Goal: Task Accomplishment & Management: Manage account settings

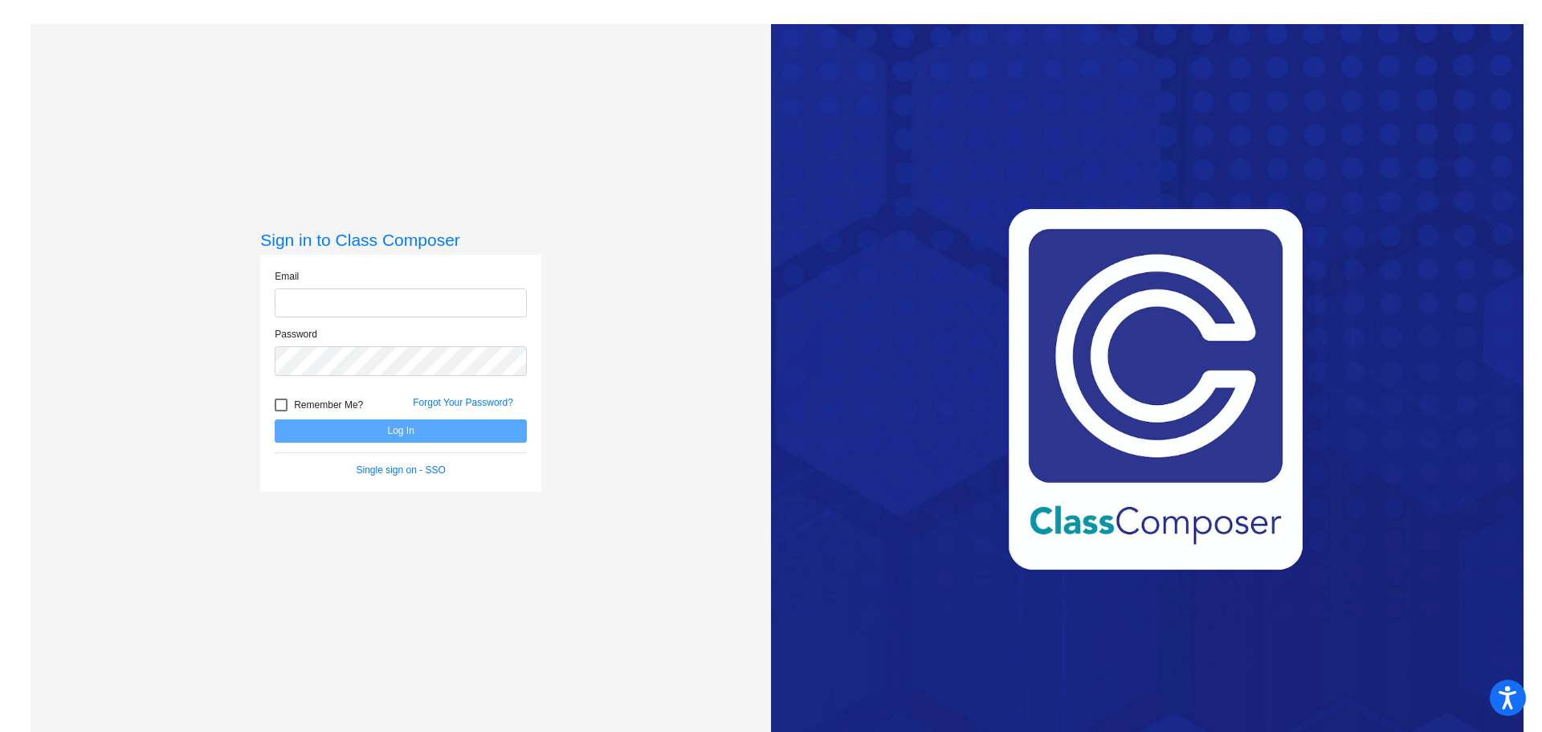
type input "[PERSON_NAME][EMAIL_ADDRESS][PERSON_NAME][DOMAIN_NAME]"
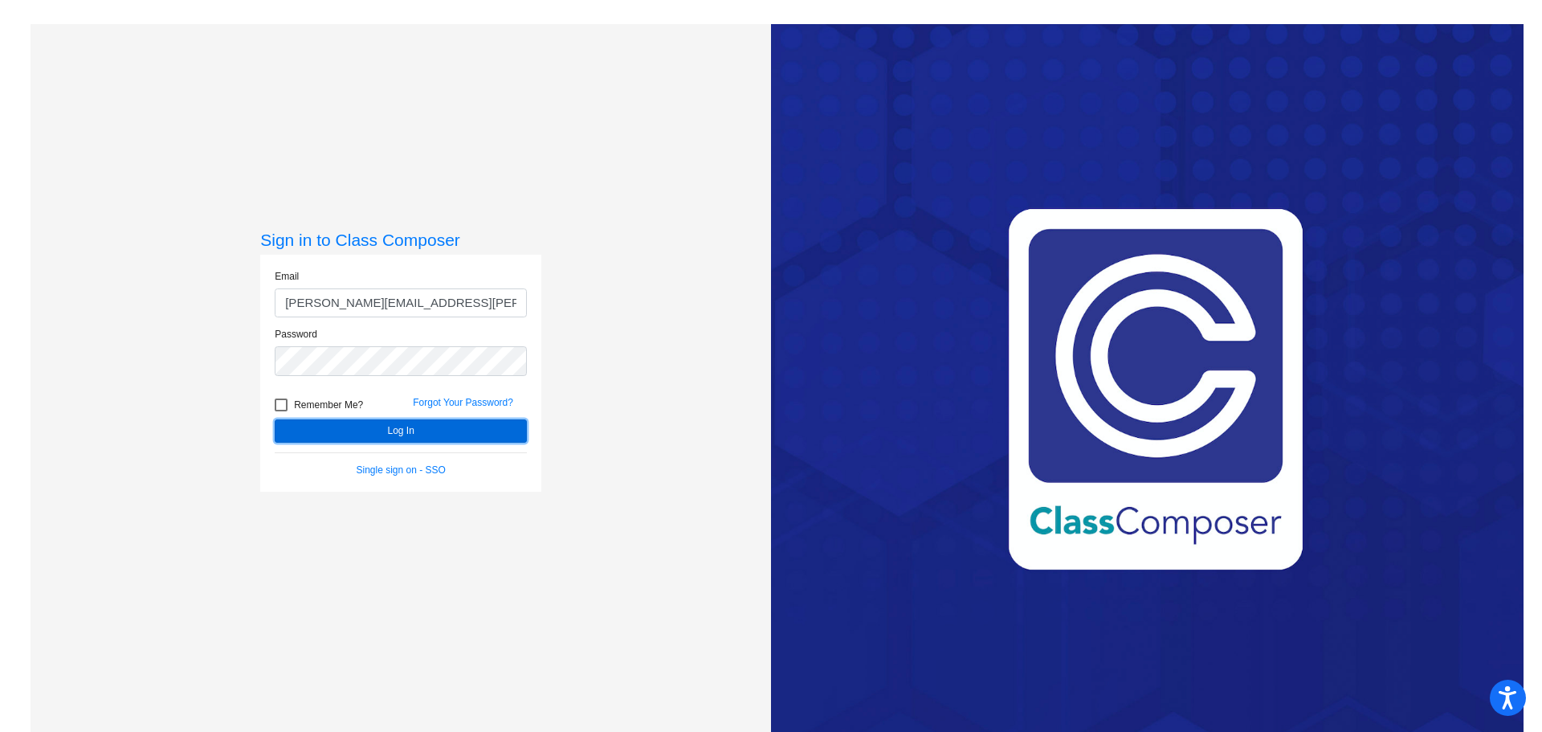
click at [470, 429] on button "Log In" at bounding box center [401, 430] width 252 height 23
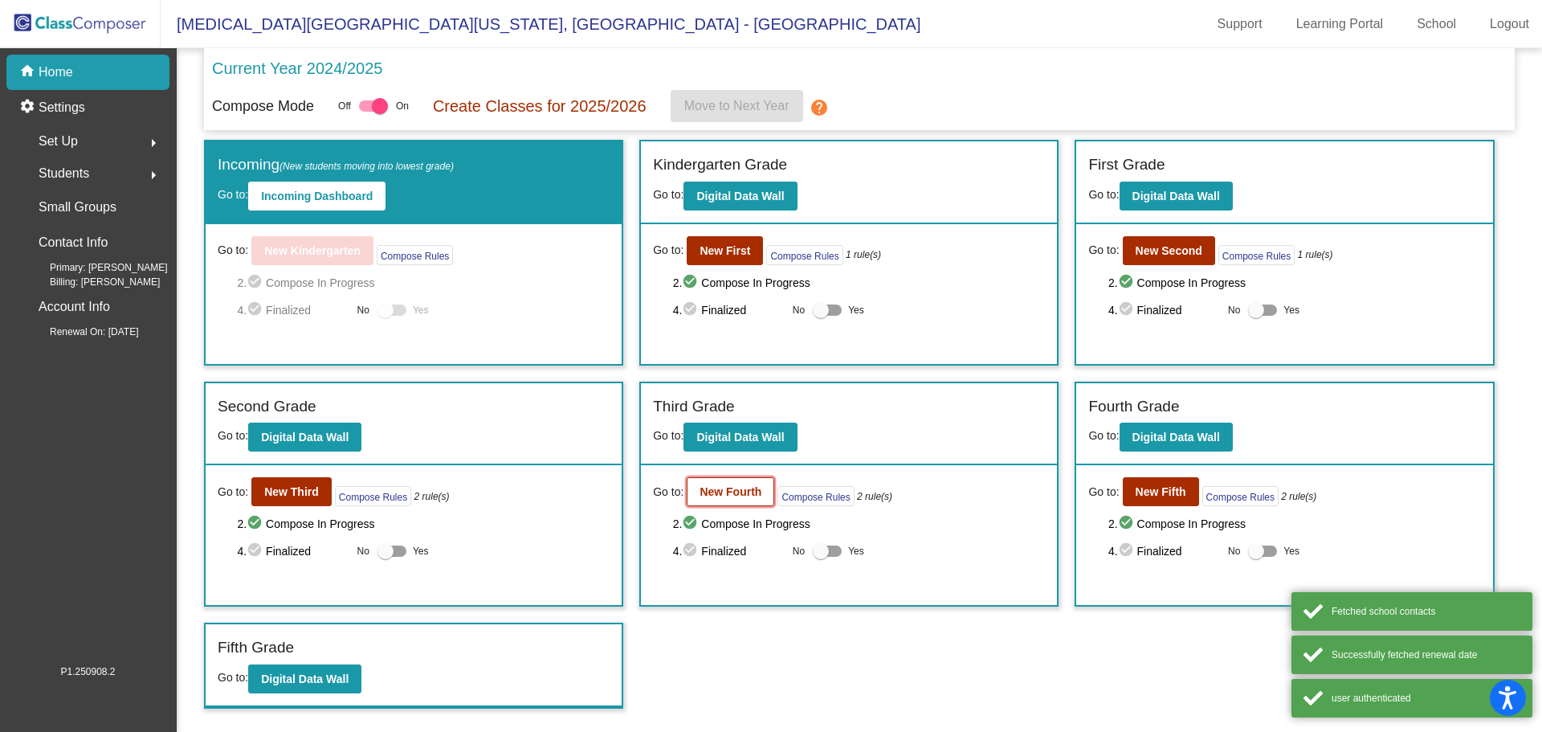
click at [706, 493] on b "New Fourth" at bounding box center [731, 491] width 62 height 13
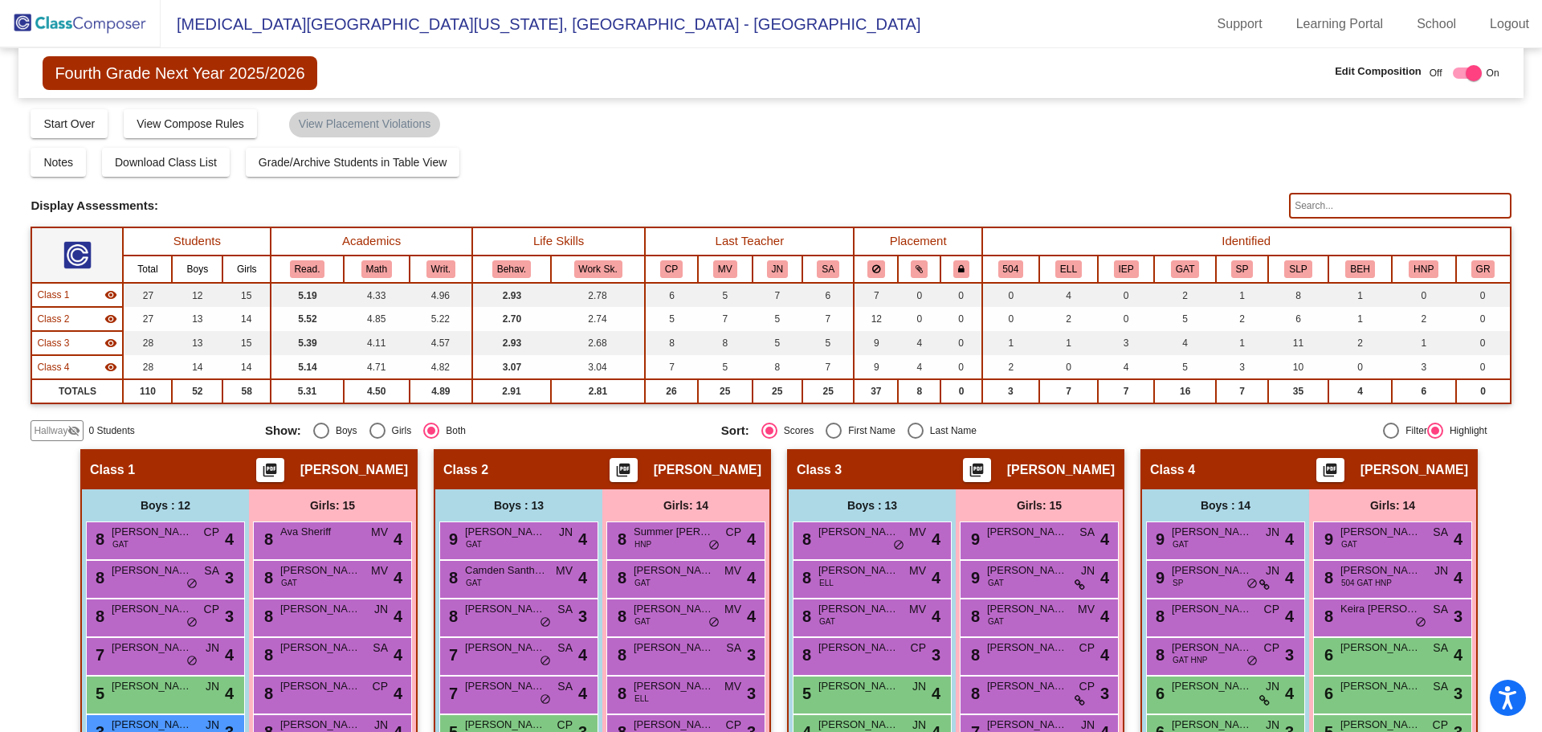
click at [55, 17] on img at bounding box center [80, 23] width 161 height 47
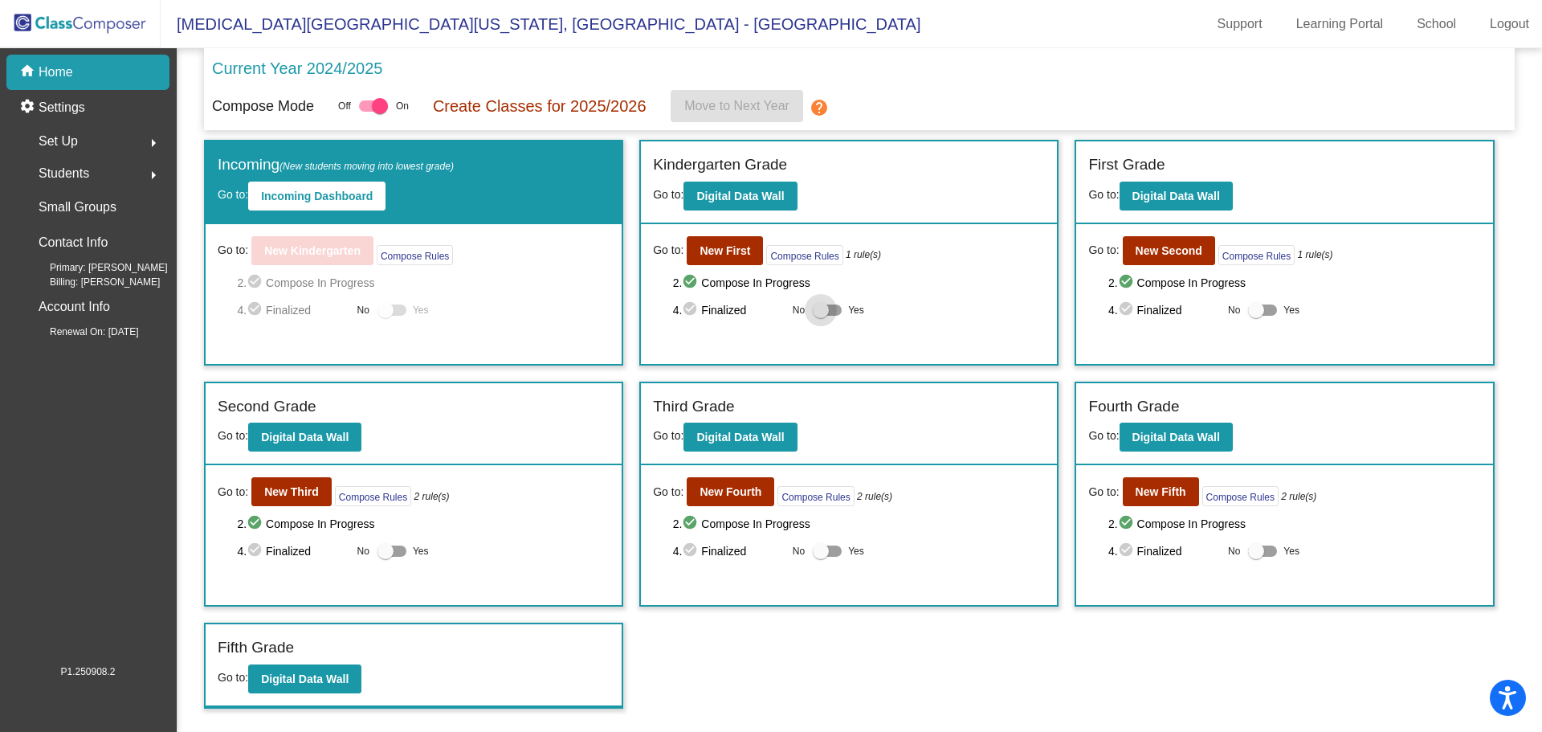
click at [819, 313] on div at bounding box center [821, 310] width 16 height 16
click at [820, 316] on input "Yes" at bounding box center [820, 316] width 1 height 1
checkbox input "true"
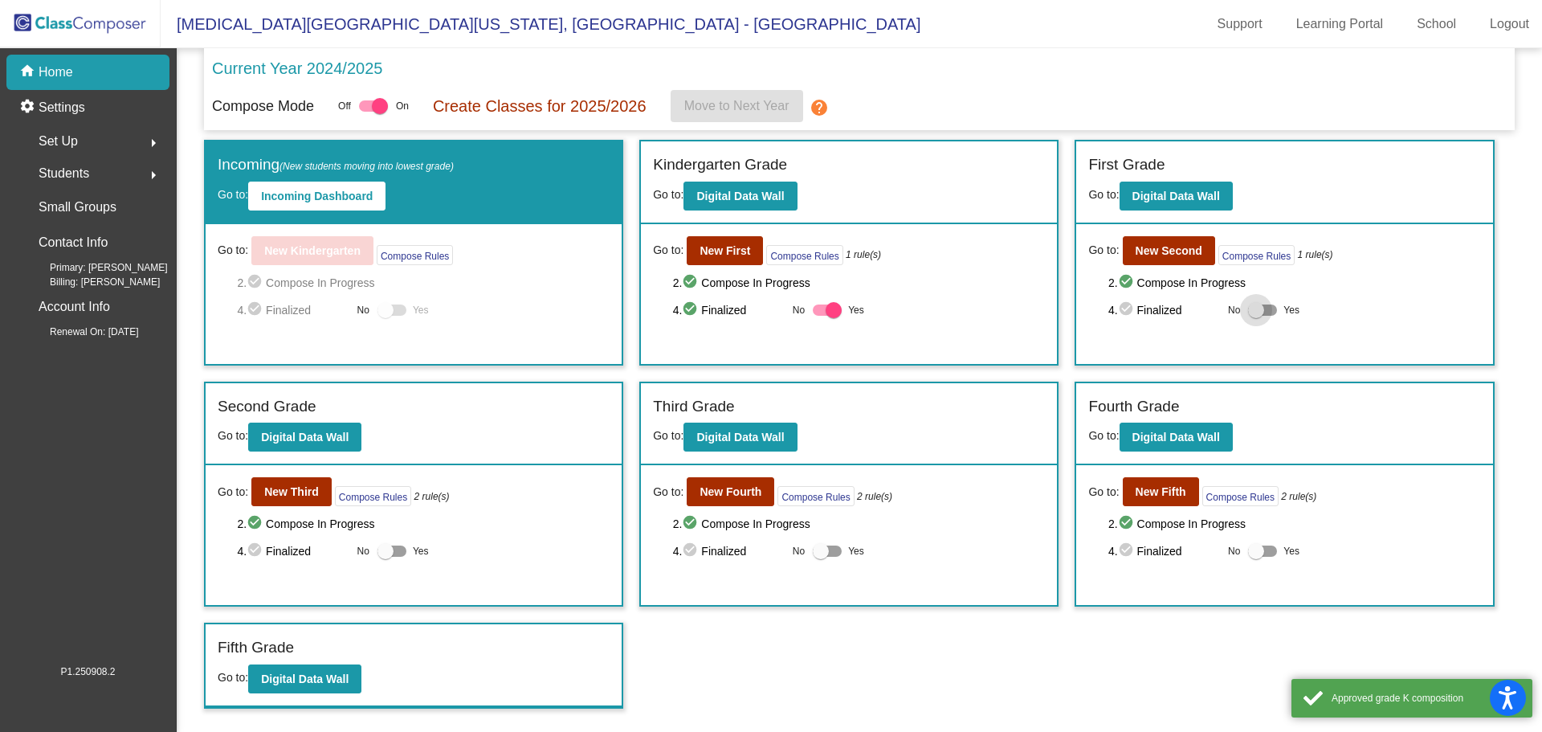
click at [1256, 311] on div at bounding box center [1256, 310] width 16 height 16
click at [1256, 316] on input "Yes" at bounding box center [1256, 316] width 1 height 1
checkbox input "true"
click at [1255, 554] on div at bounding box center [1256, 551] width 16 height 16
click at [1256, 557] on input "Yes" at bounding box center [1256, 557] width 1 height 1
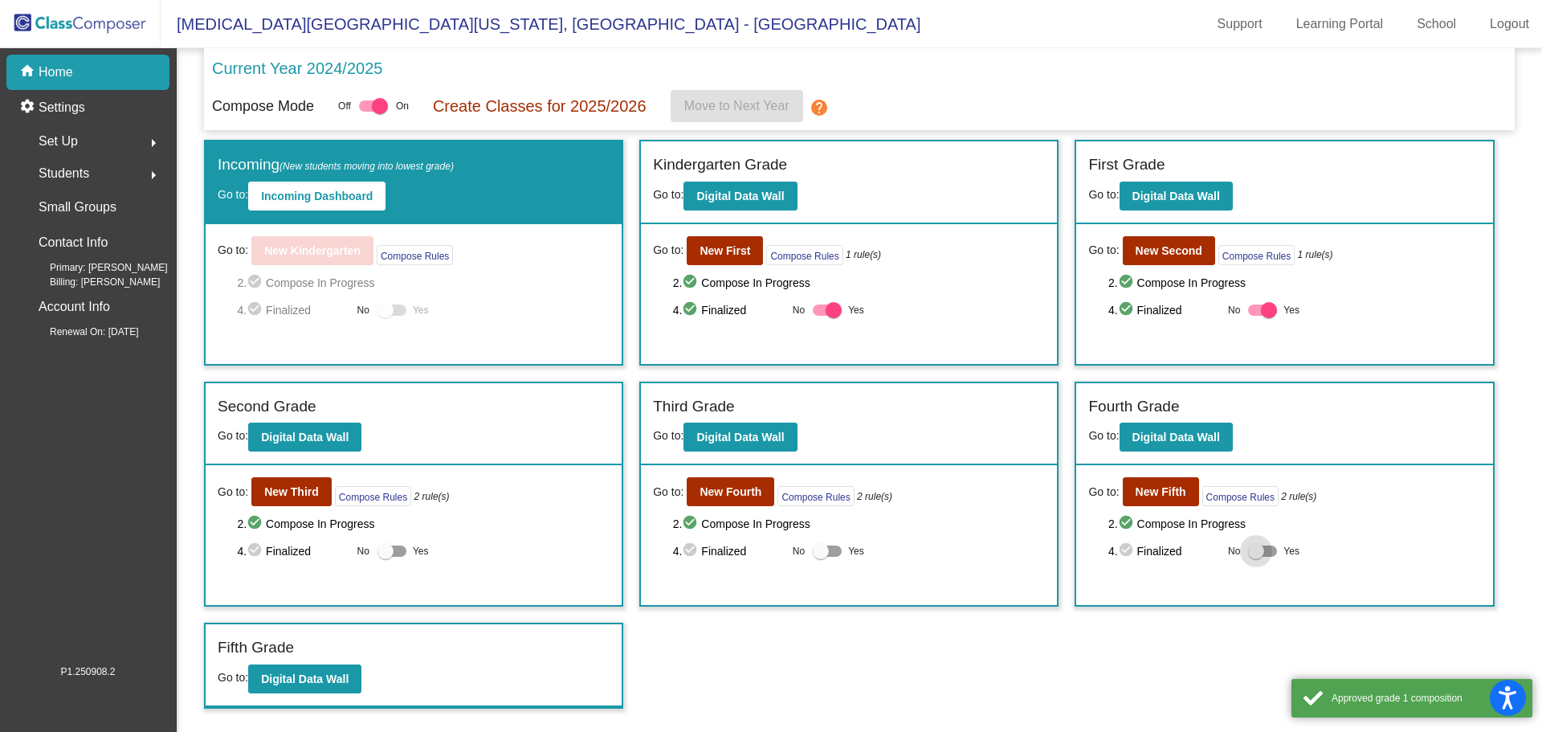
checkbox input "true"
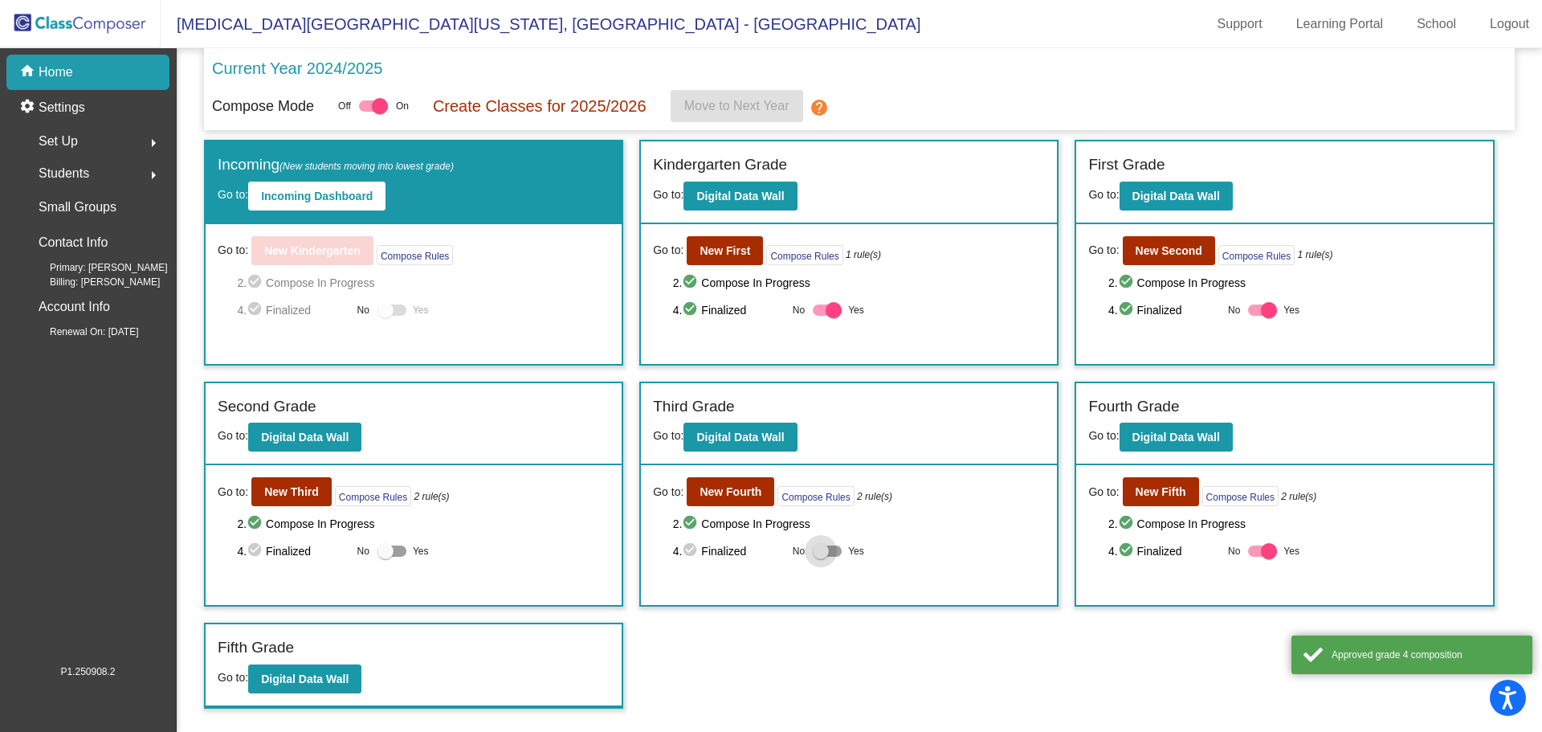
click at [823, 554] on div at bounding box center [821, 551] width 16 height 16
click at [821, 557] on input "Yes" at bounding box center [820, 557] width 1 height 1
checkbox input "true"
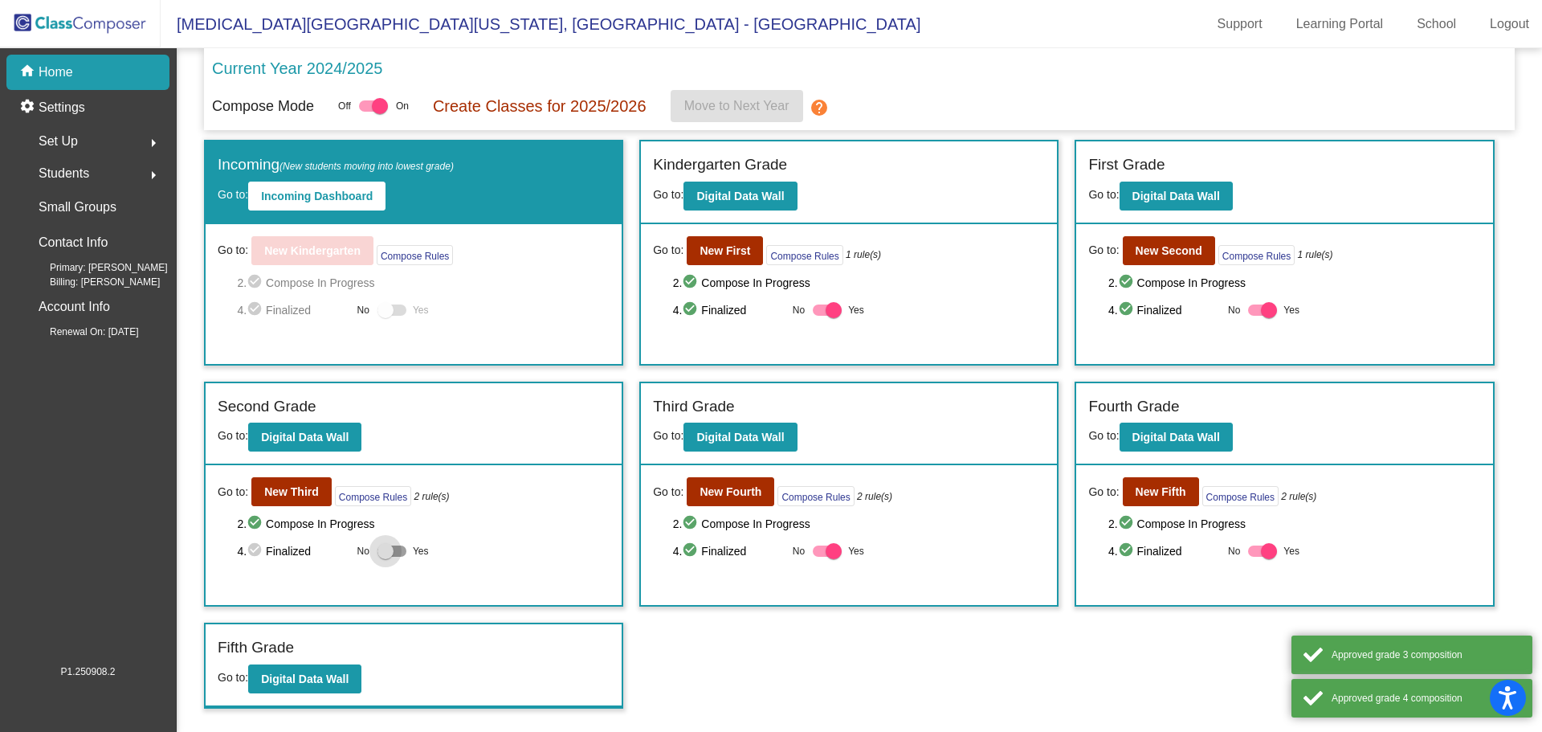
click at [378, 547] on div at bounding box center [386, 551] width 16 height 16
click at [385, 557] on input "Yes" at bounding box center [385, 557] width 1 height 1
checkbox input "true"
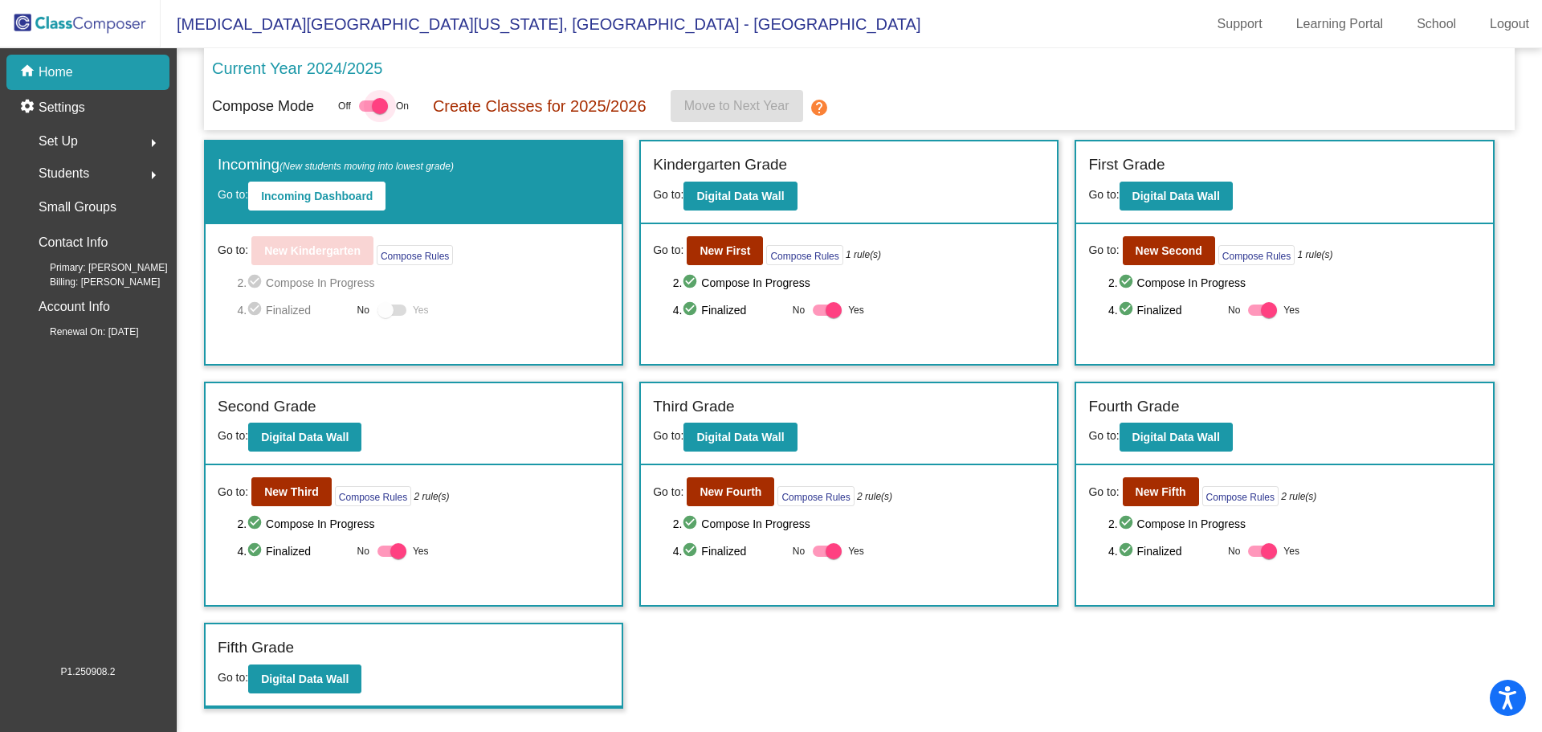
click at [375, 99] on div at bounding box center [380, 106] width 16 height 16
click at [367, 112] on input "checkbox" at bounding box center [366, 112] width 1 height 1
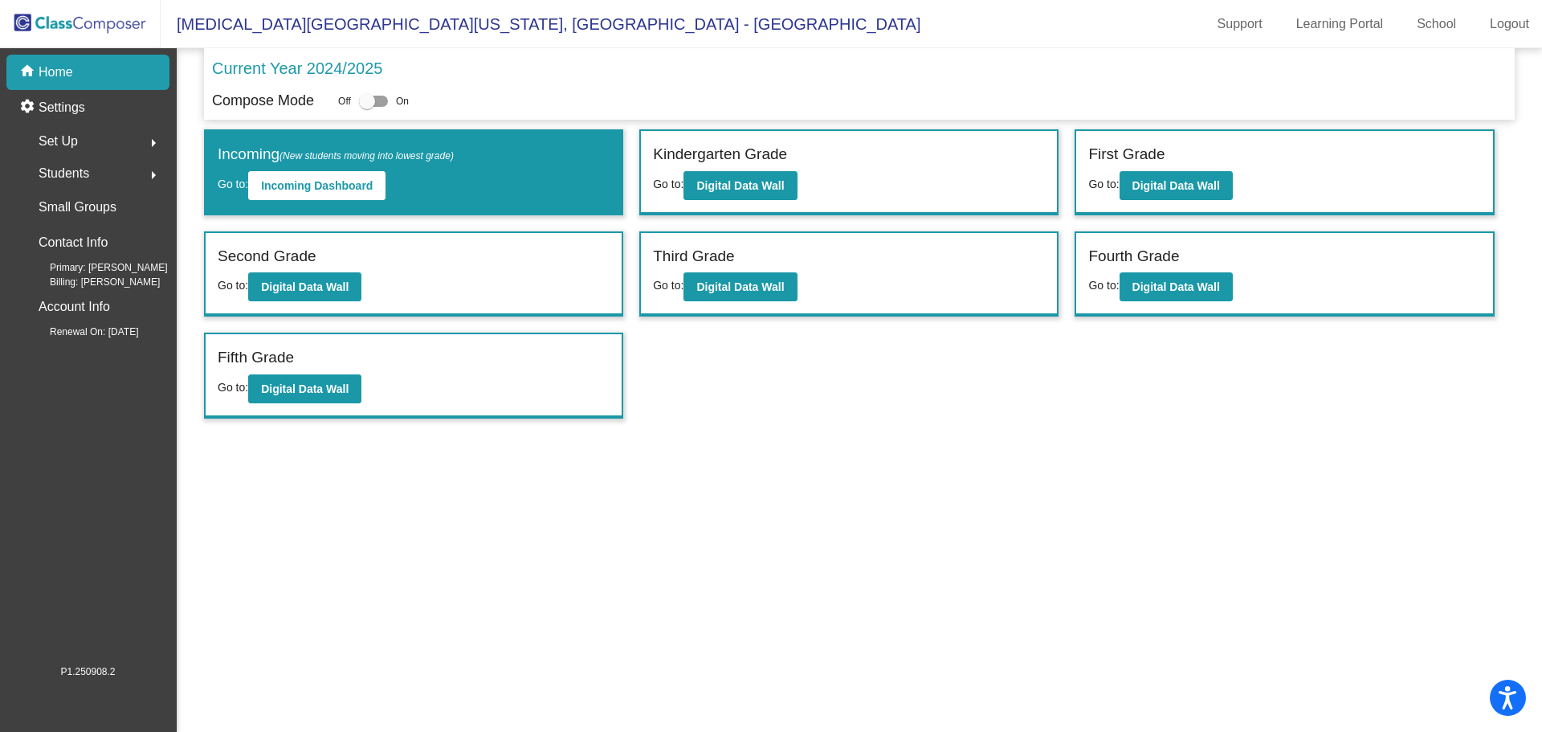
click at [375, 99] on div at bounding box center [373, 101] width 29 height 11
click at [367, 107] on input "checkbox" at bounding box center [366, 107] width 1 height 1
checkbox input "true"
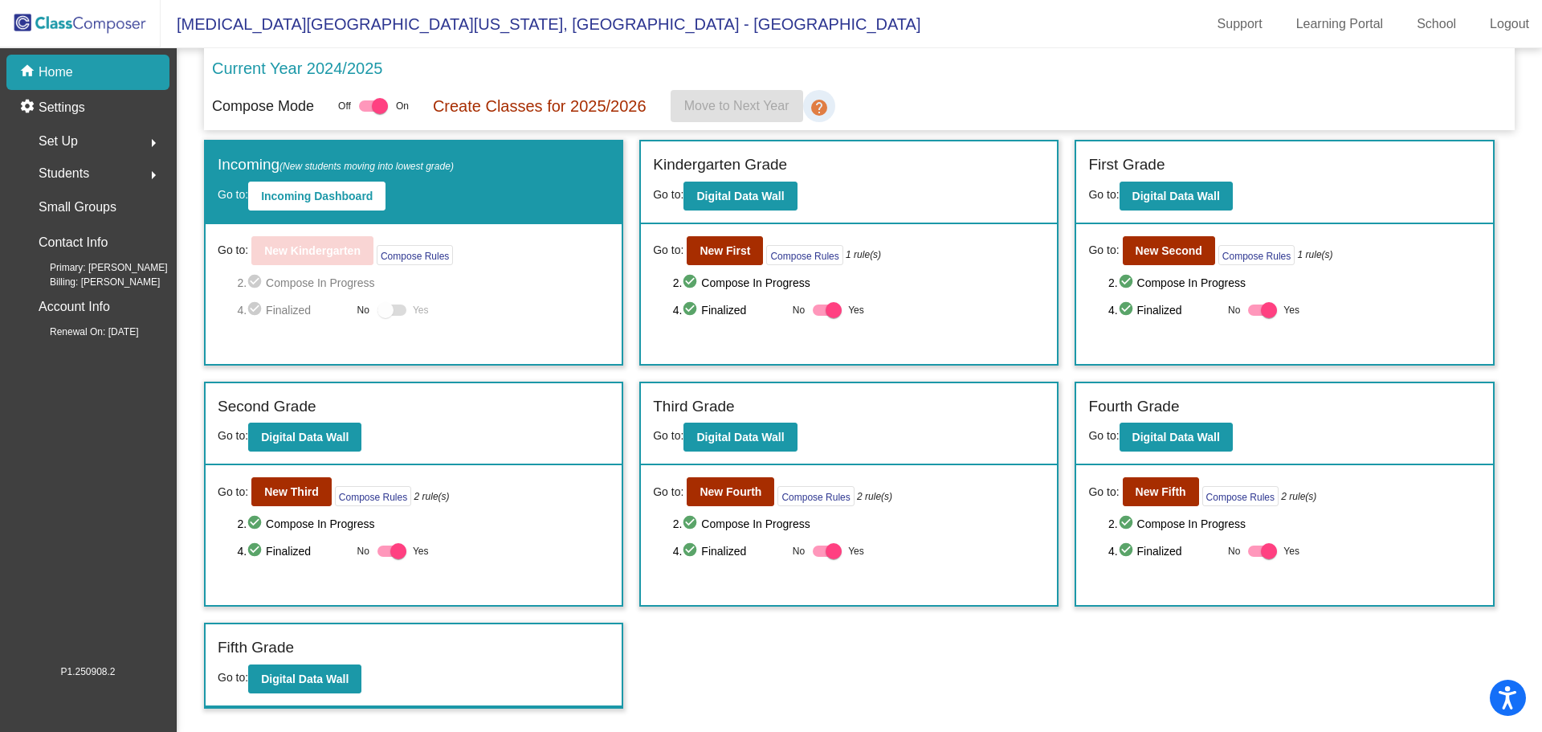
click at [814, 109] on mat-icon "help" at bounding box center [819, 107] width 19 height 19
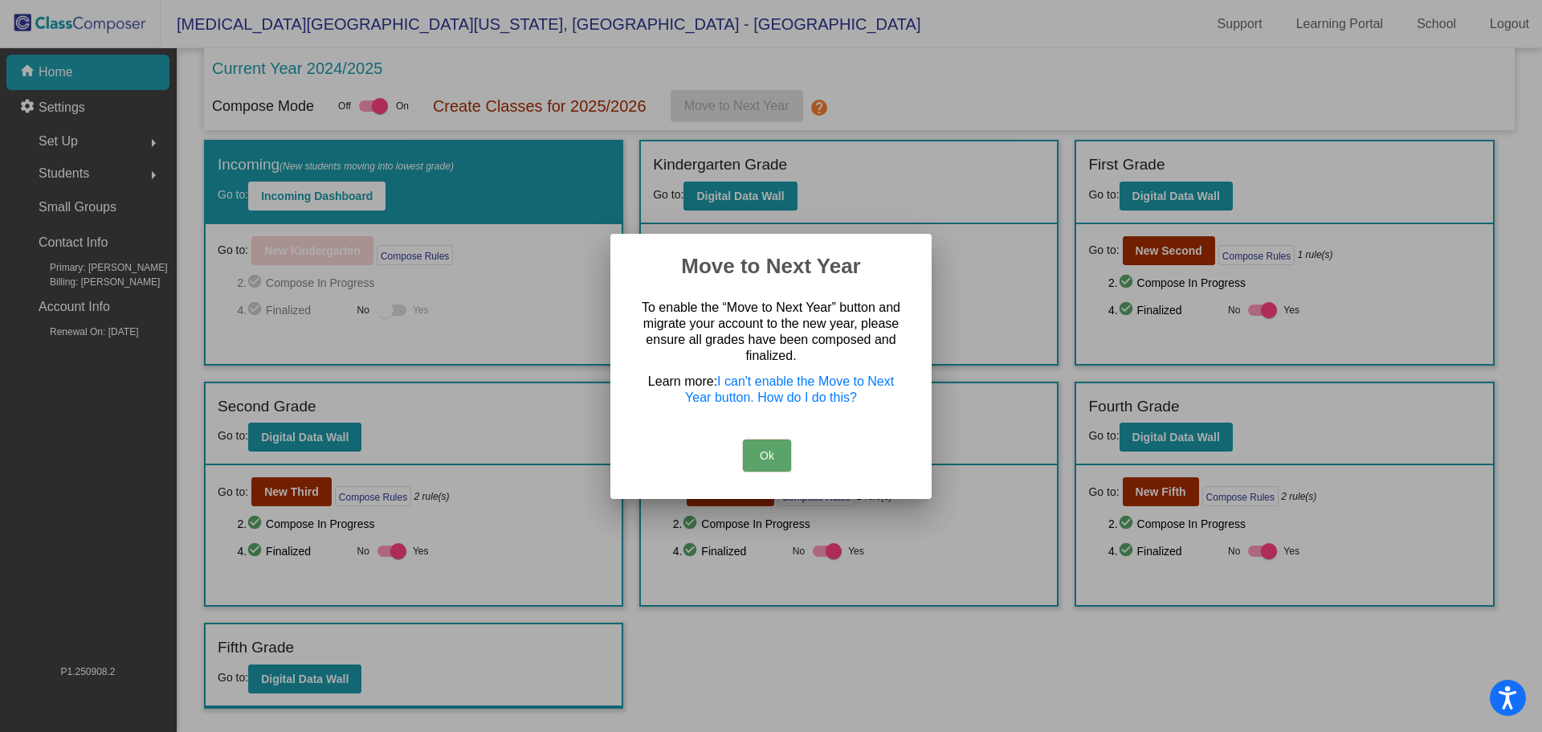
click at [772, 461] on button "Ok" at bounding box center [767, 455] width 48 height 32
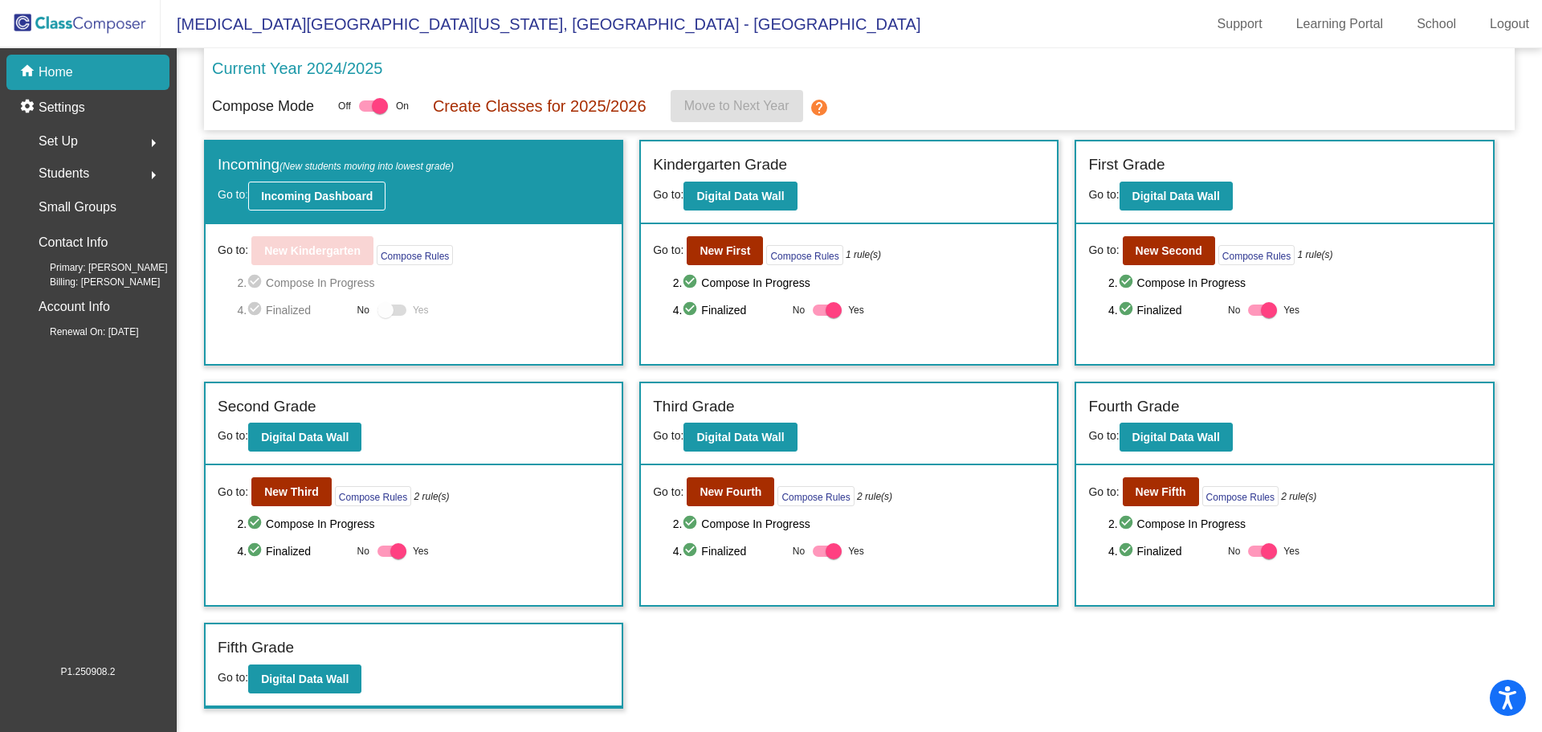
click at [344, 188] on button "Incoming Dashboard" at bounding box center [316, 196] width 137 height 29
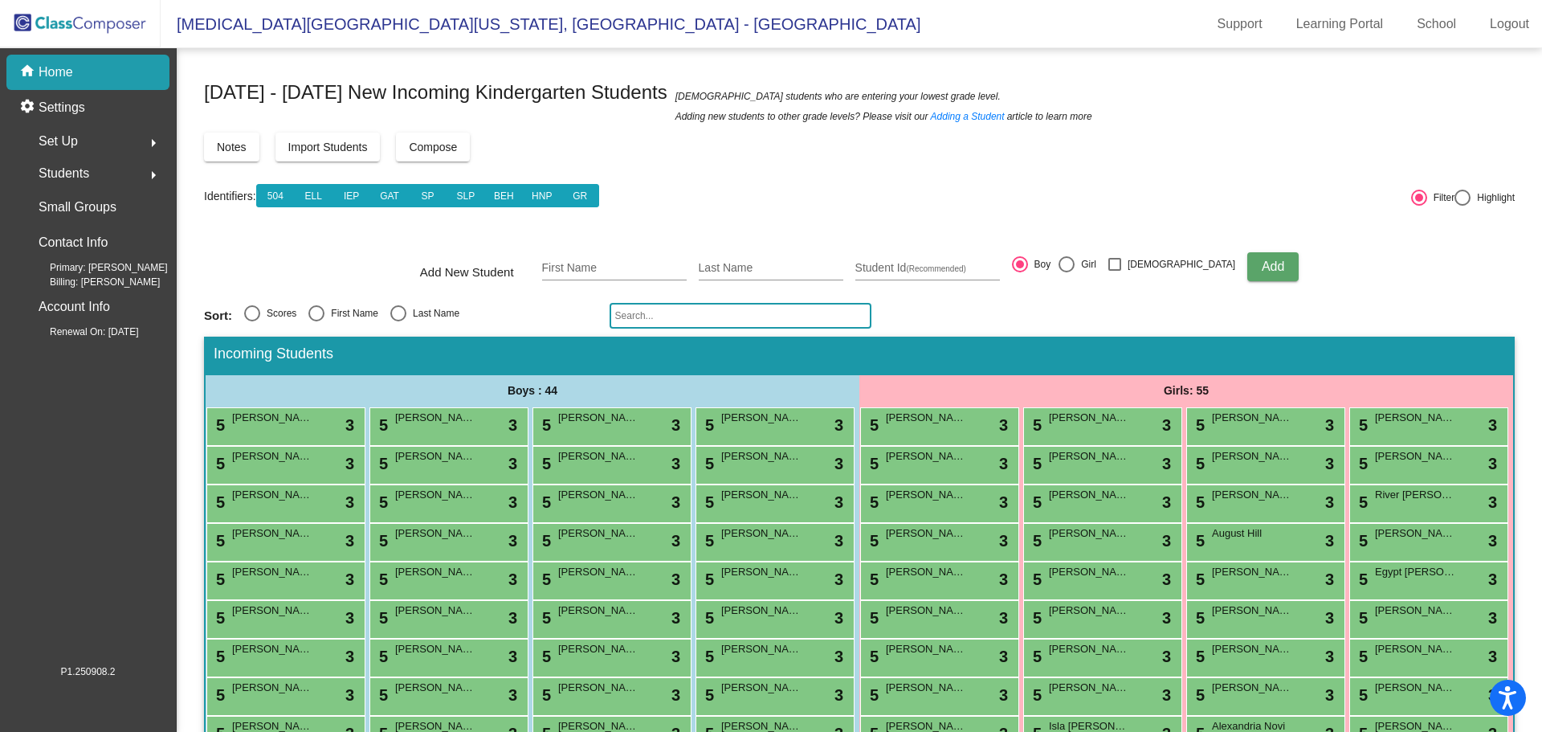
click at [89, 21] on img at bounding box center [80, 23] width 161 height 47
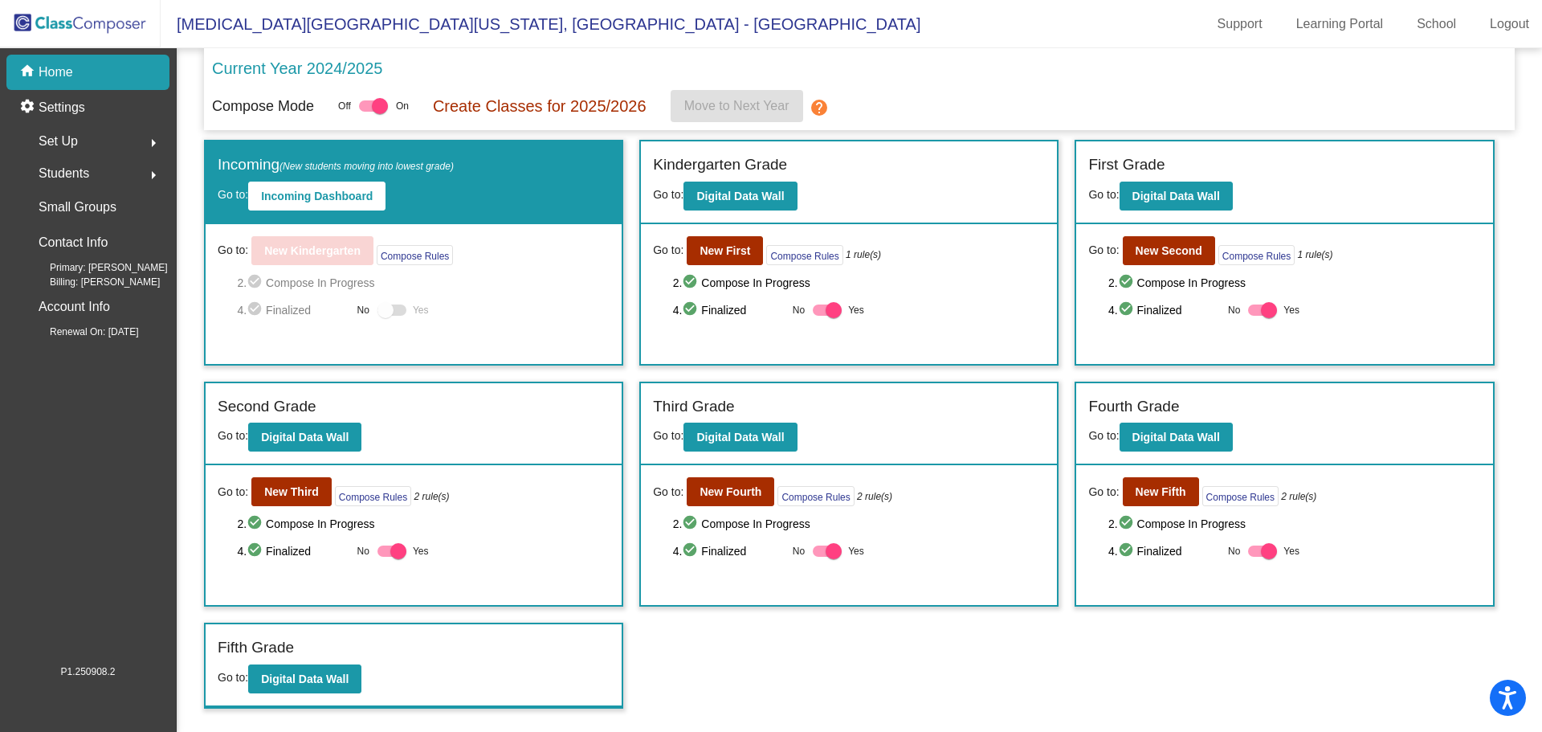
click at [287, 308] on span "4. check_circle Finalized" at bounding box center [293, 309] width 112 height 19
click at [409, 258] on button "Compose Rules" at bounding box center [415, 255] width 76 height 20
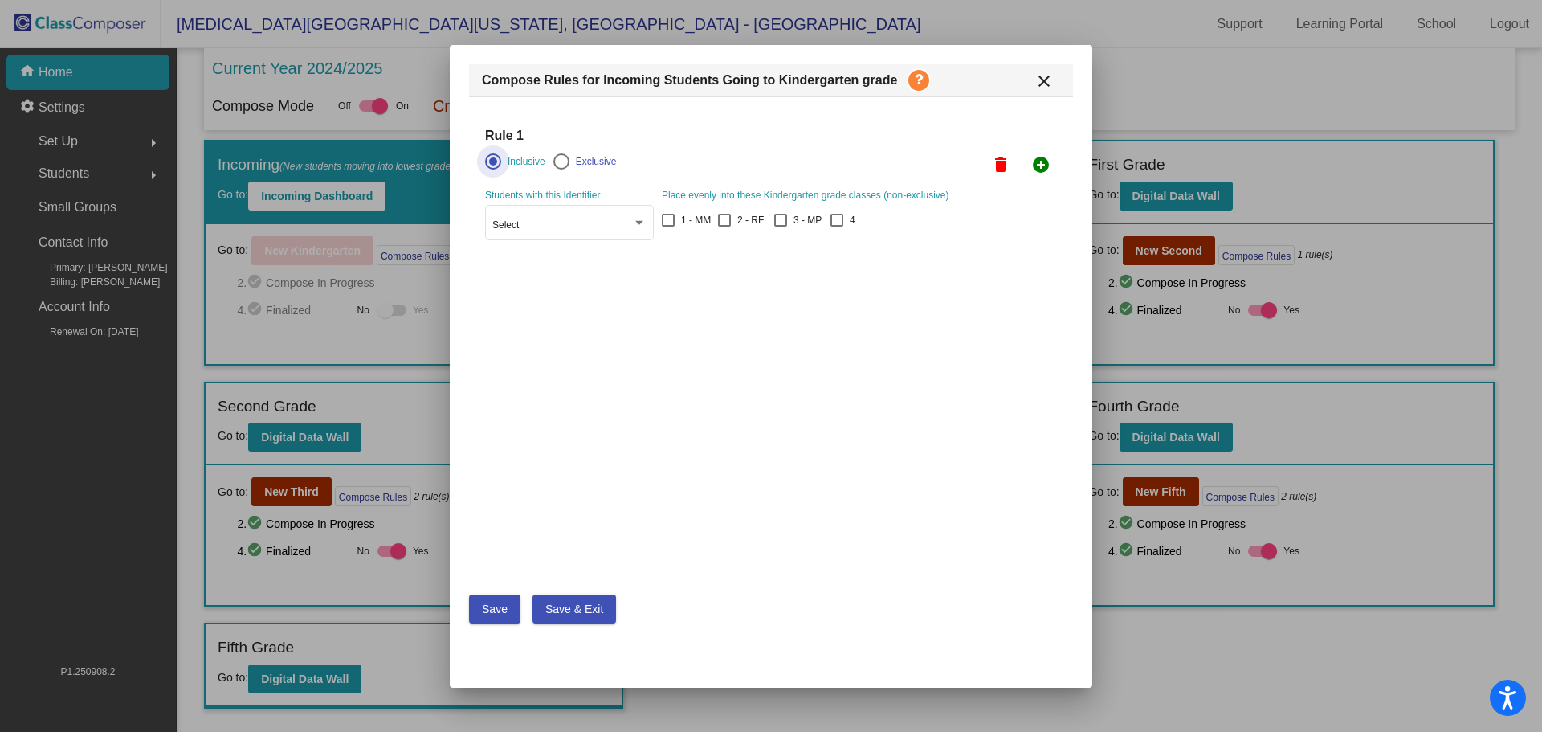
click at [1039, 80] on mat-icon "close" at bounding box center [1044, 80] width 19 height 19
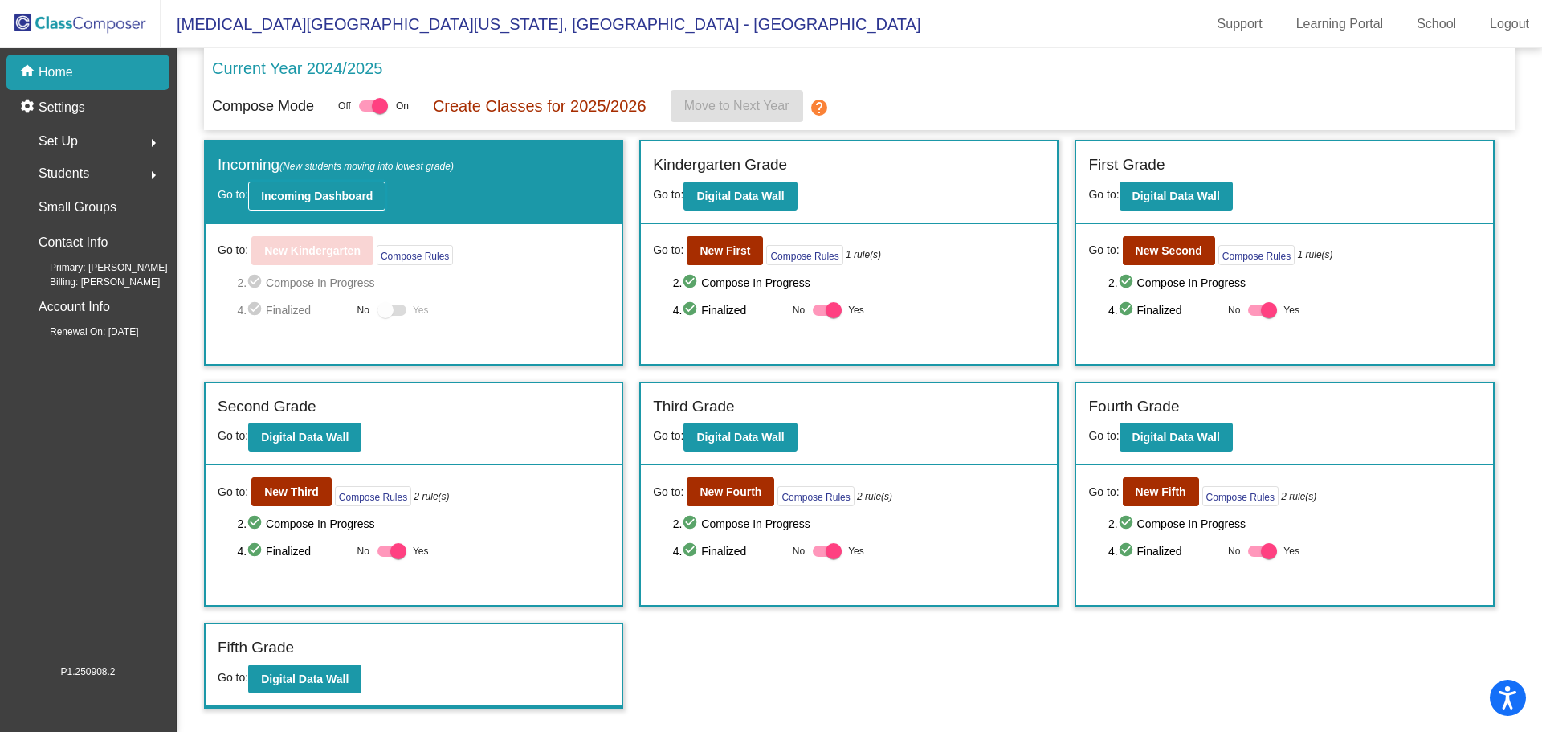
click at [361, 193] on b "Incoming Dashboard" at bounding box center [317, 196] width 112 height 13
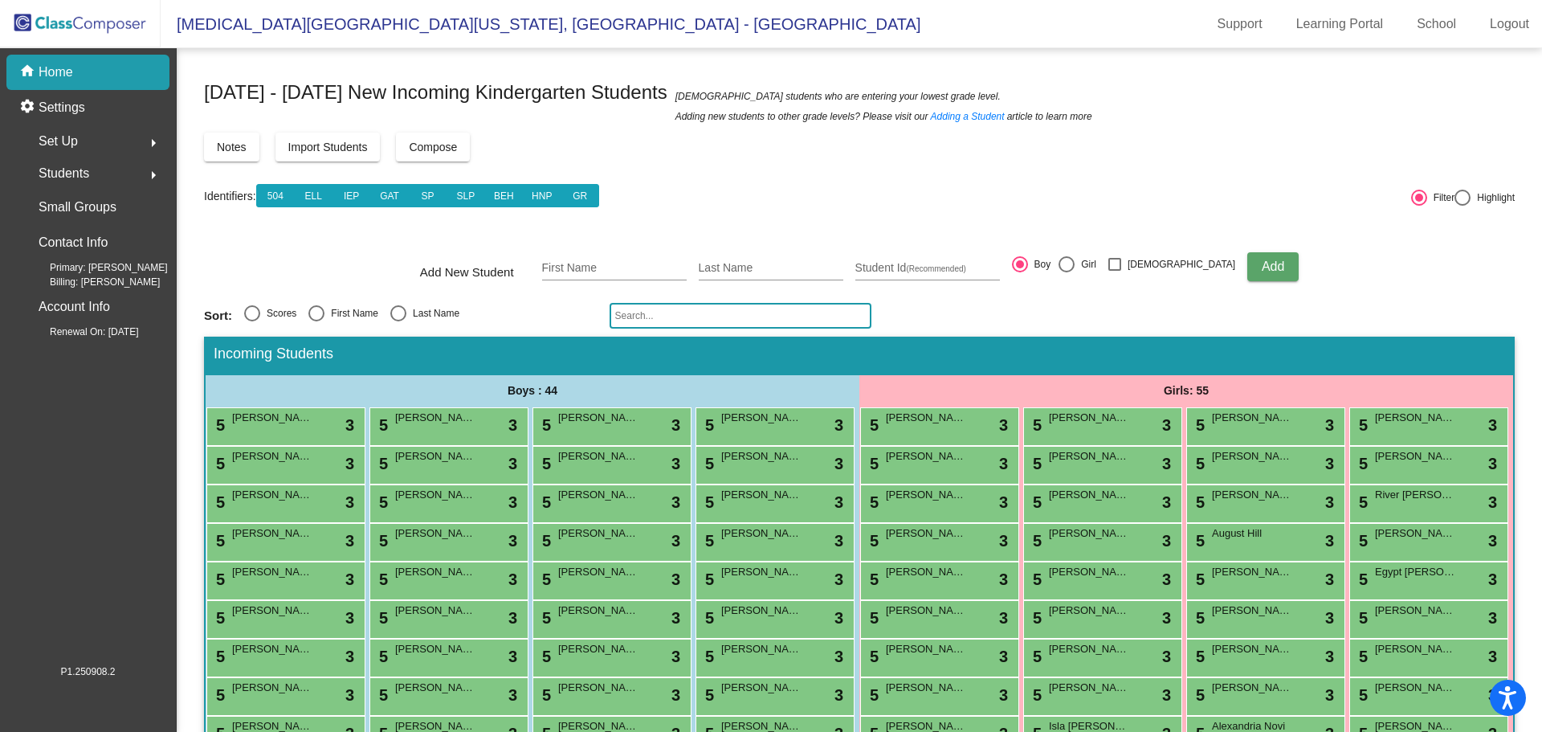
click at [445, 143] on span "Compose" at bounding box center [433, 147] width 48 height 13
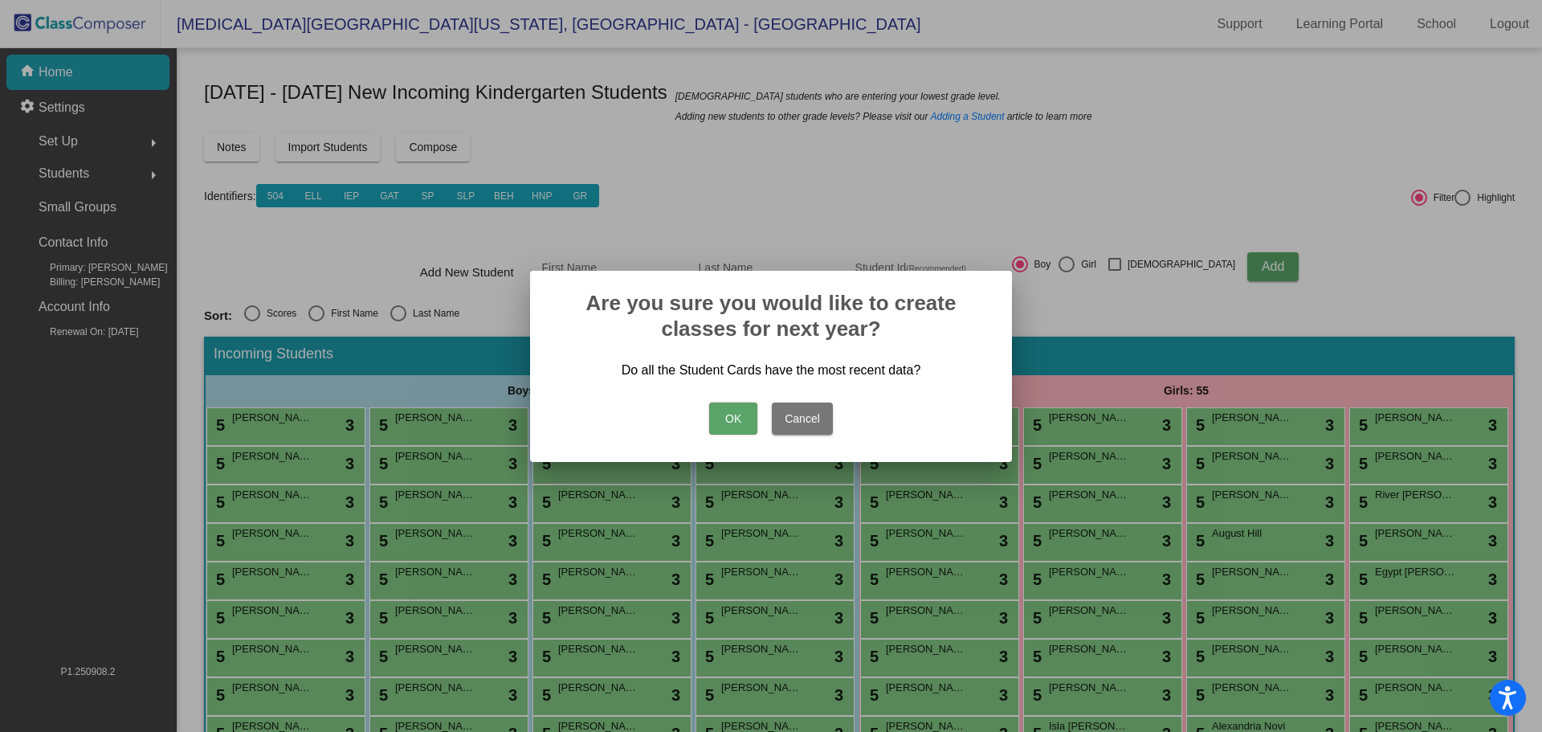
click at [738, 412] on button "OK" at bounding box center [733, 418] width 48 height 32
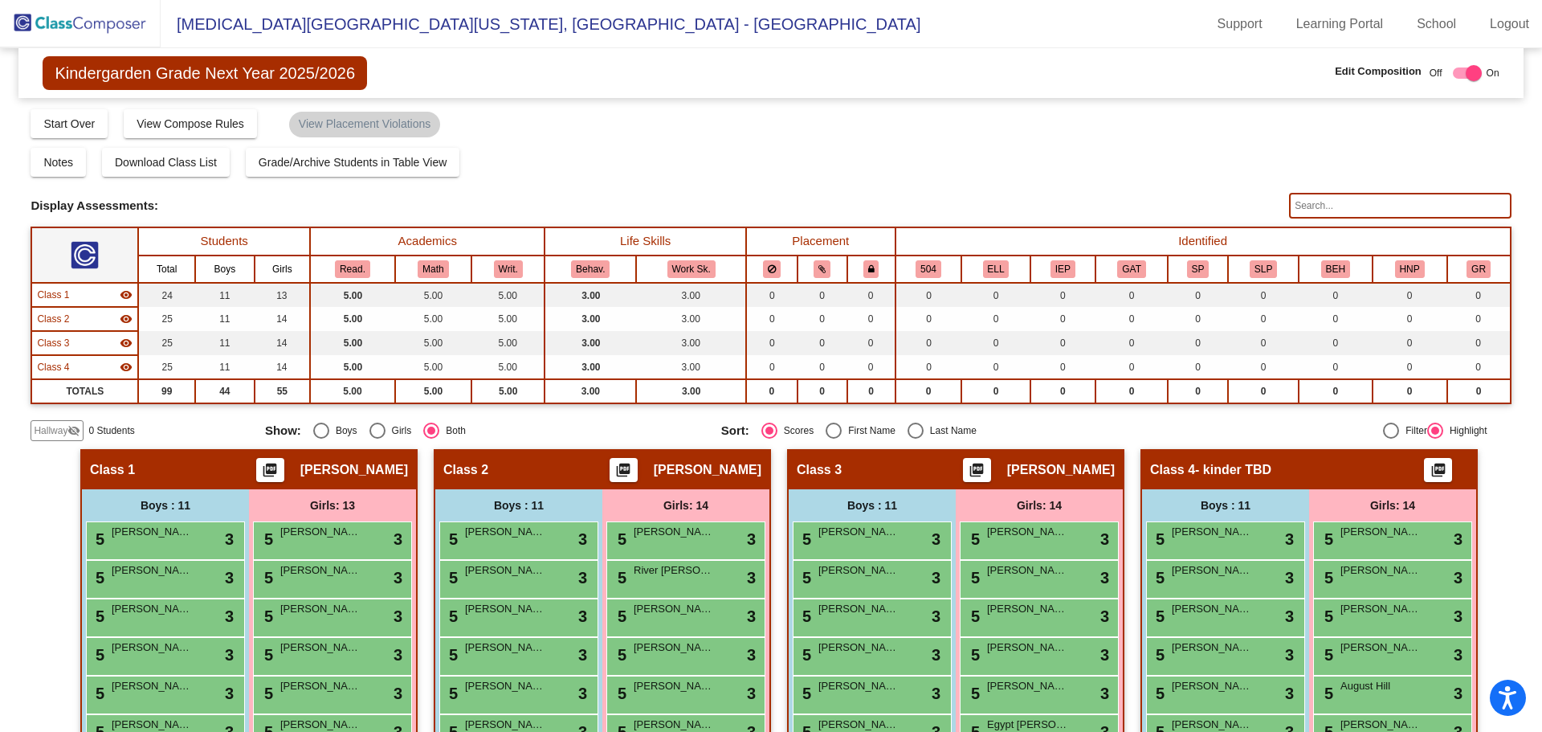
click at [107, 18] on img at bounding box center [80, 23] width 161 height 47
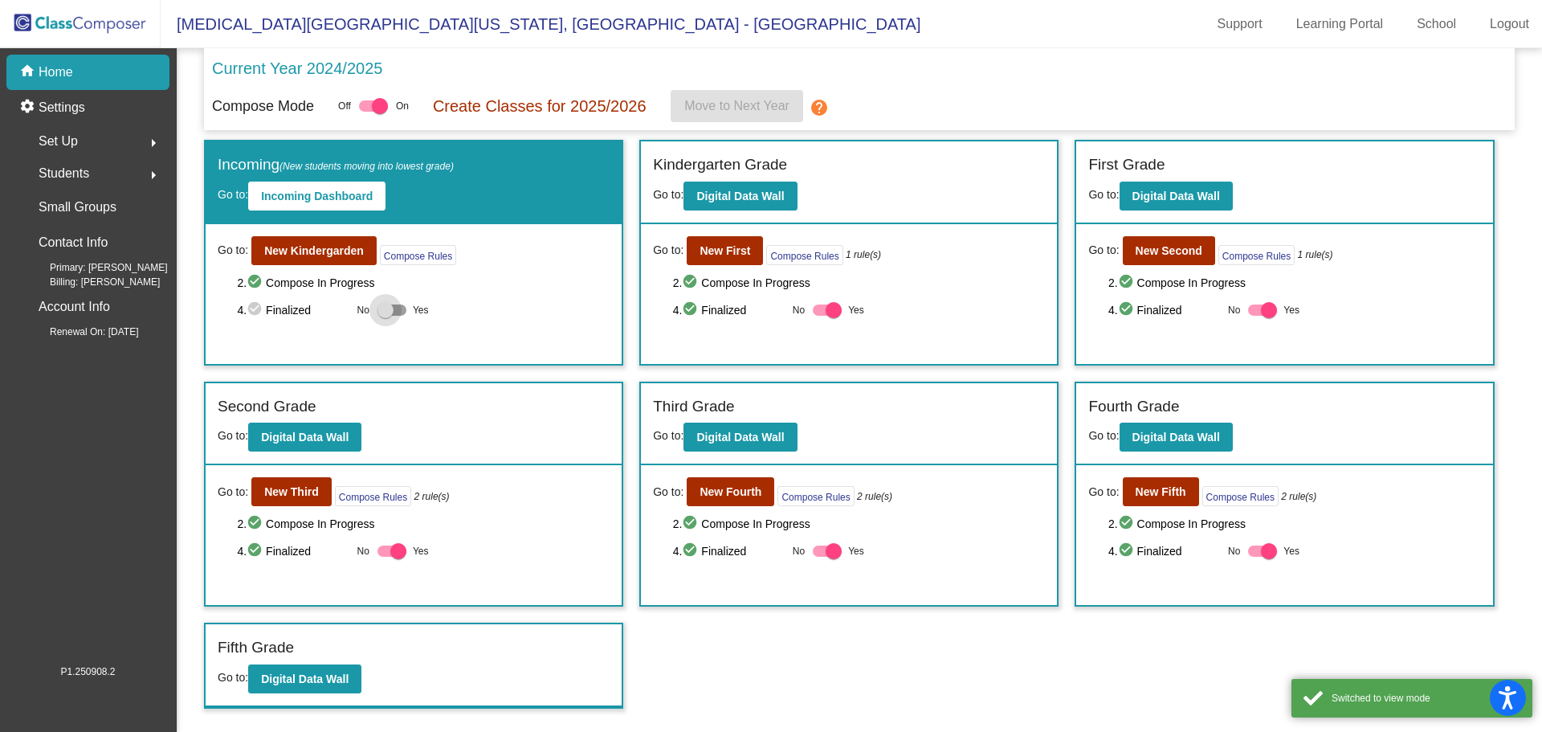
click at [390, 312] on div at bounding box center [386, 310] width 16 height 16
click at [386, 316] on input "Yes" at bounding box center [385, 316] width 1 height 1
checkbox input "true"
click at [767, 96] on button "Move to Next Year" at bounding box center [737, 106] width 133 height 32
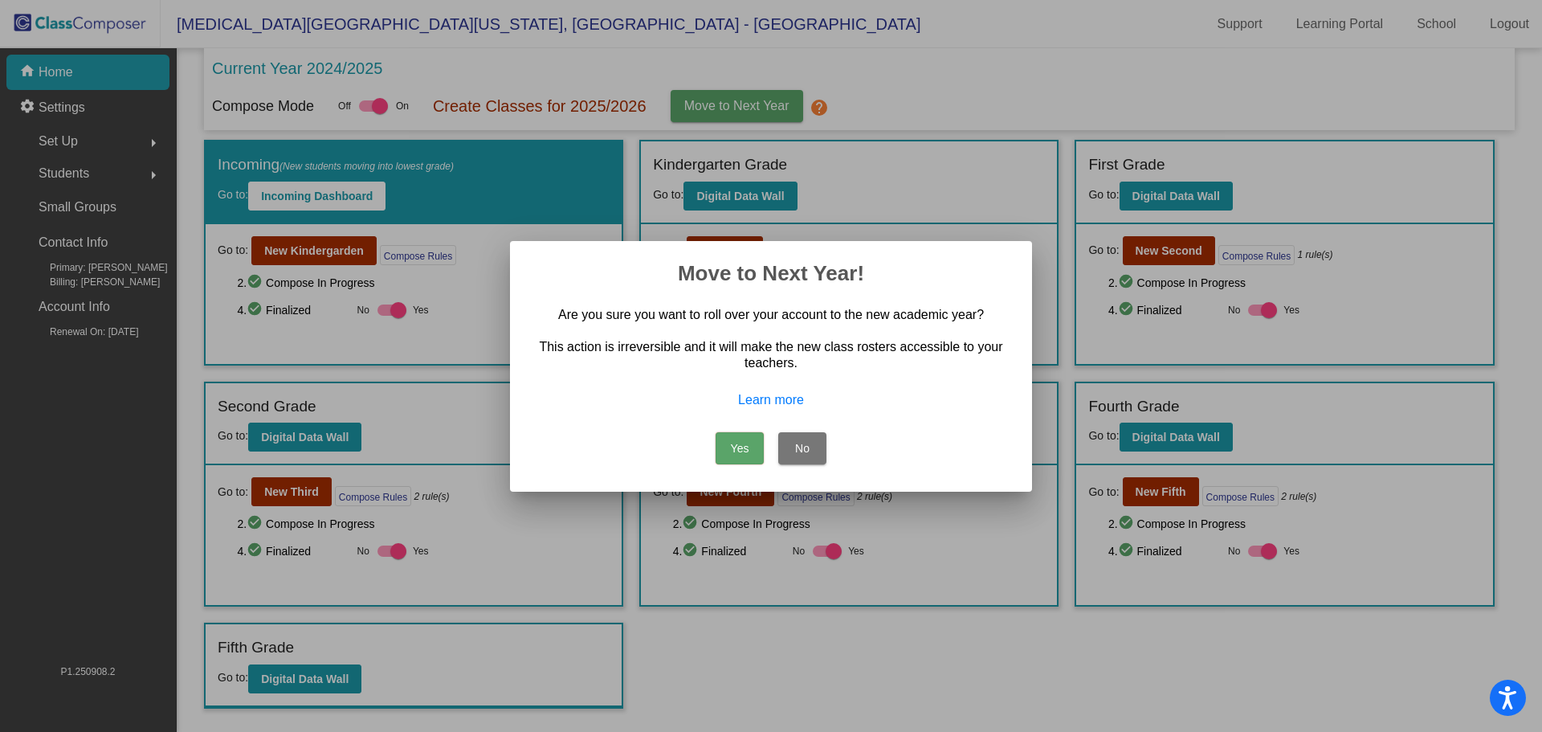
click at [741, 448] on button "Yes" at bounding box center [740, 448] width 48 height 32
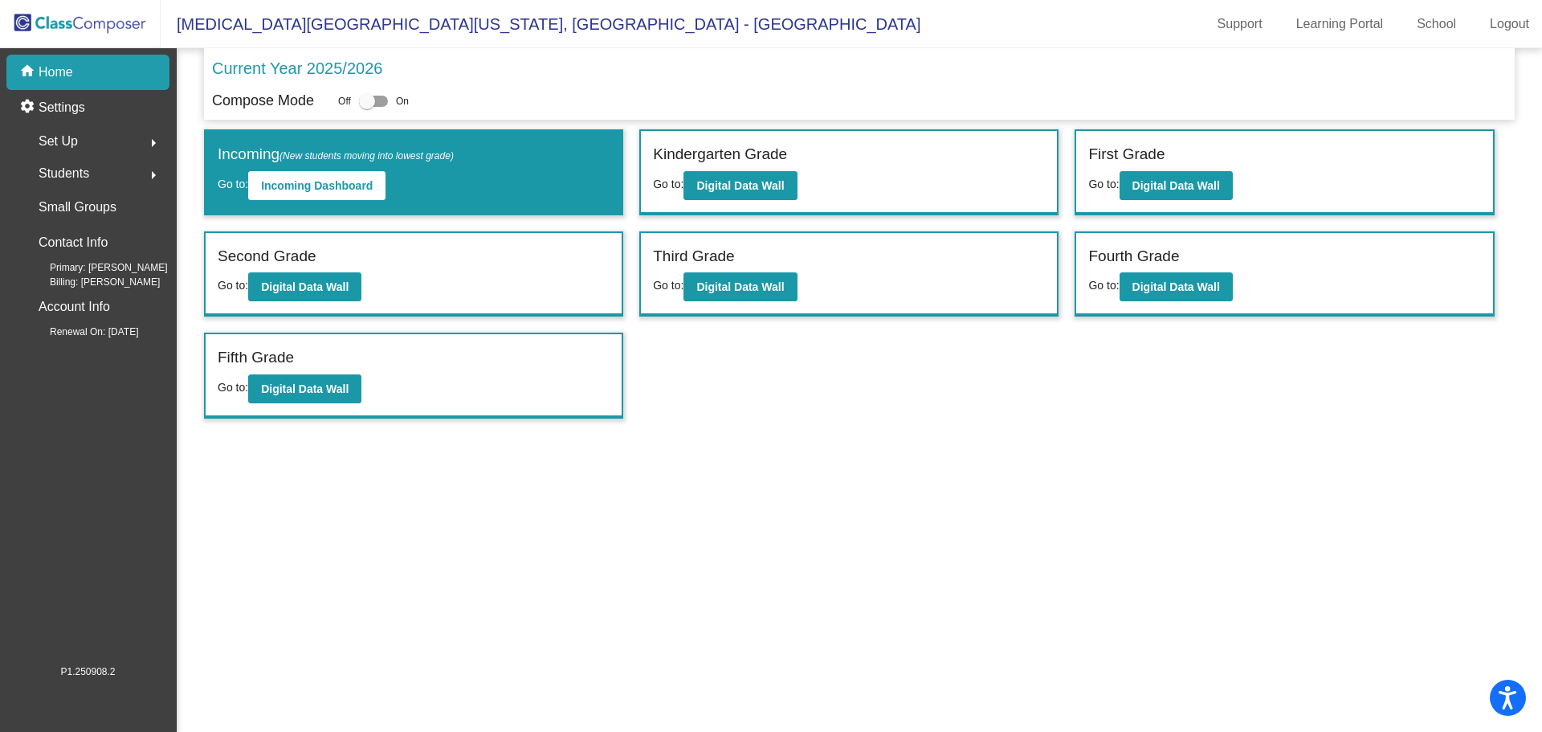
click at [370, 99] on div at bounding box center [367, 101] width 16 height 16
click at [367, 107] on input "checkbox" at bounding box center [366, 107] width 1 height 1
checkbox input "true"
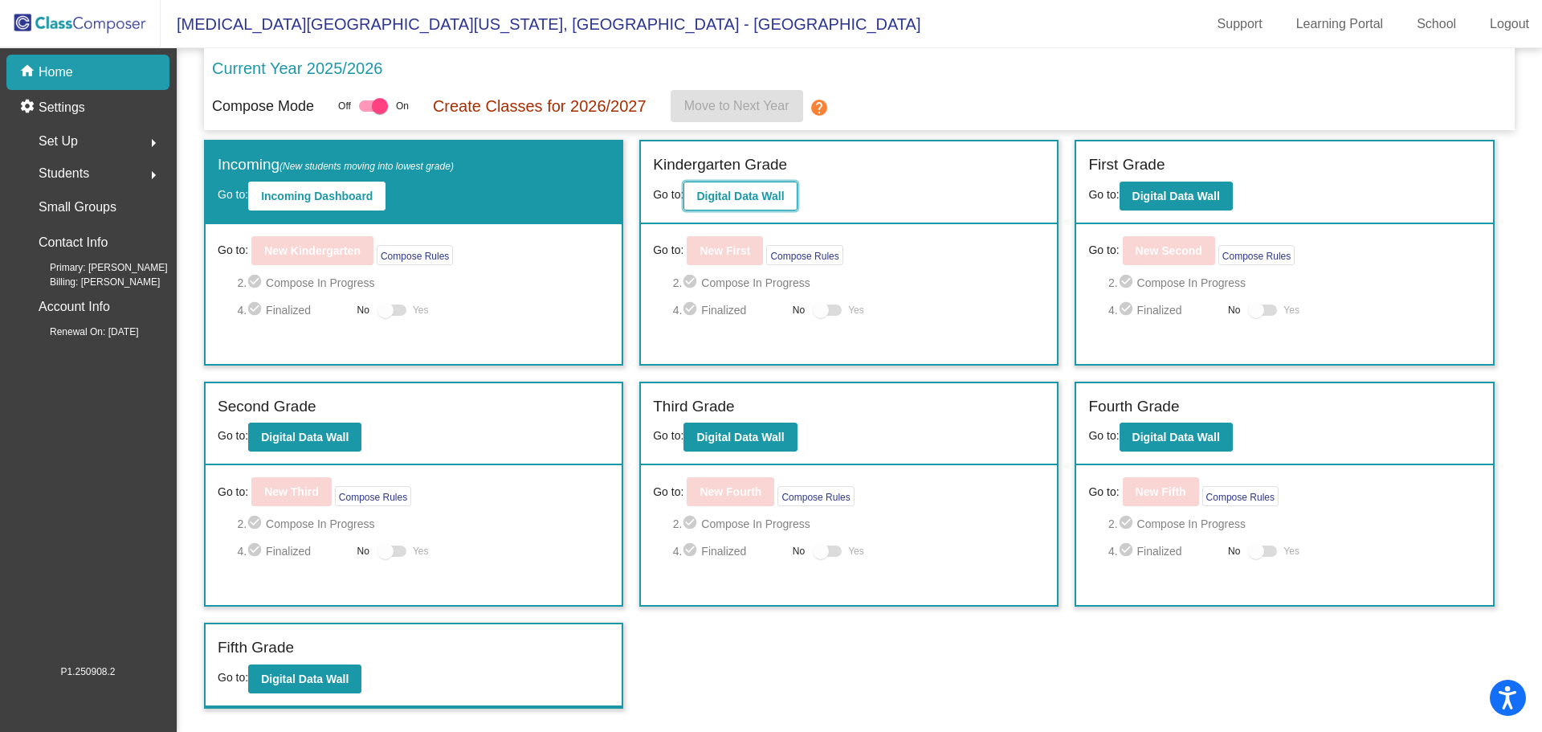
click at [758, 185] on button "Digital Data Wall" at bounding box center [740, 196] width 113 height 29
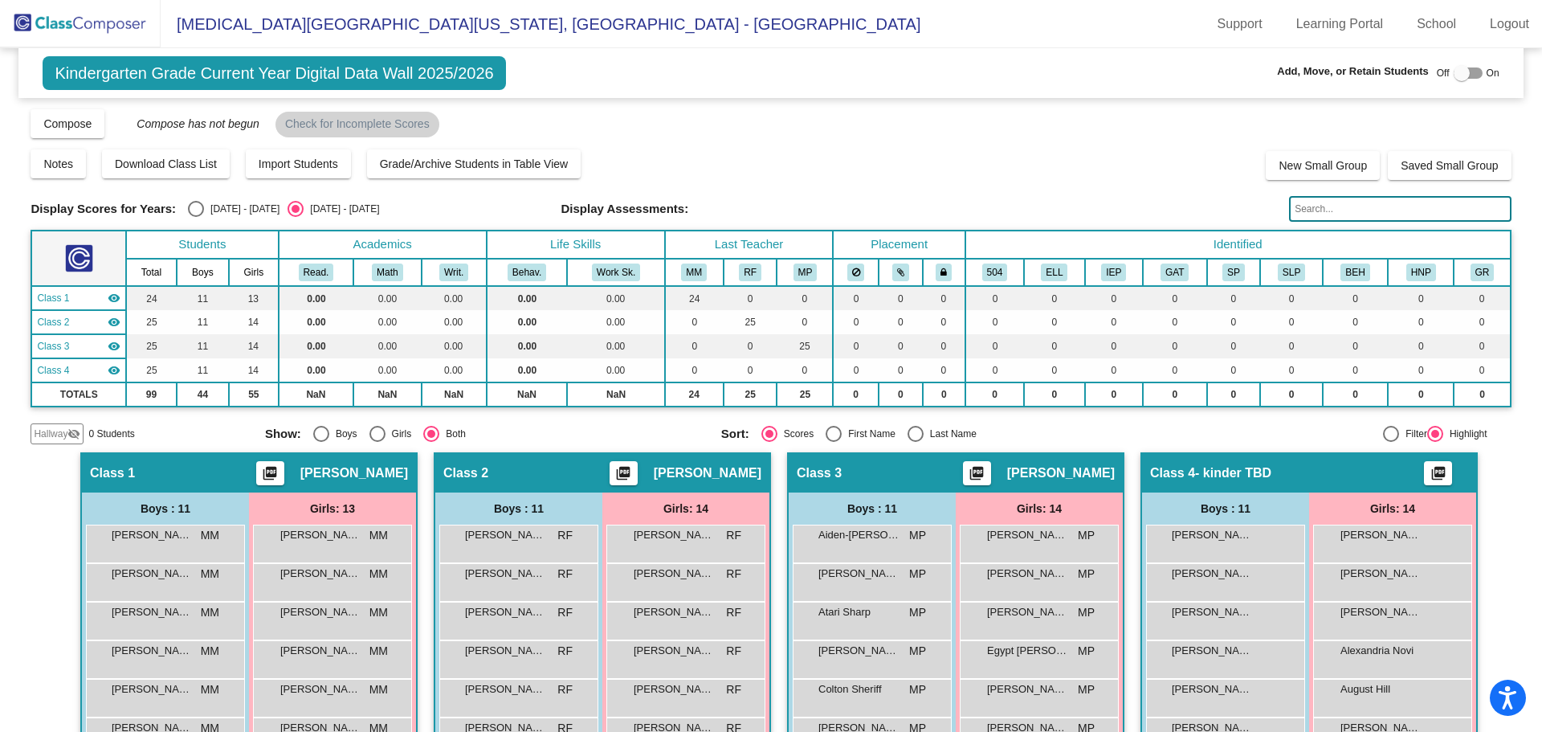
click at [74, 428] on mat-icon "visibility_off" at bounding box center [73, 433] width 13 height 13
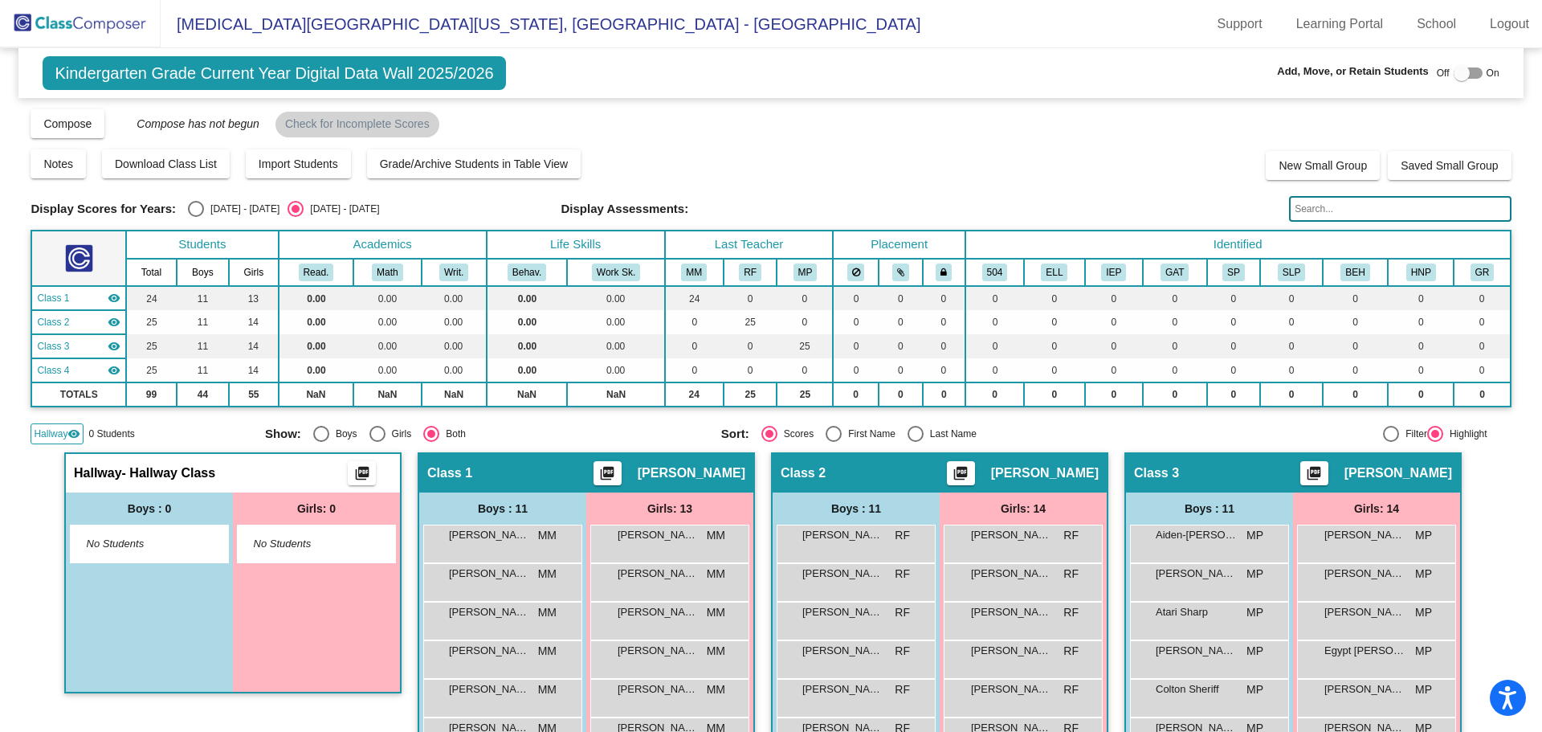
click at [76, 425] on div "Hallway visibility" at bounding box center [57, 433] width 53 height 21
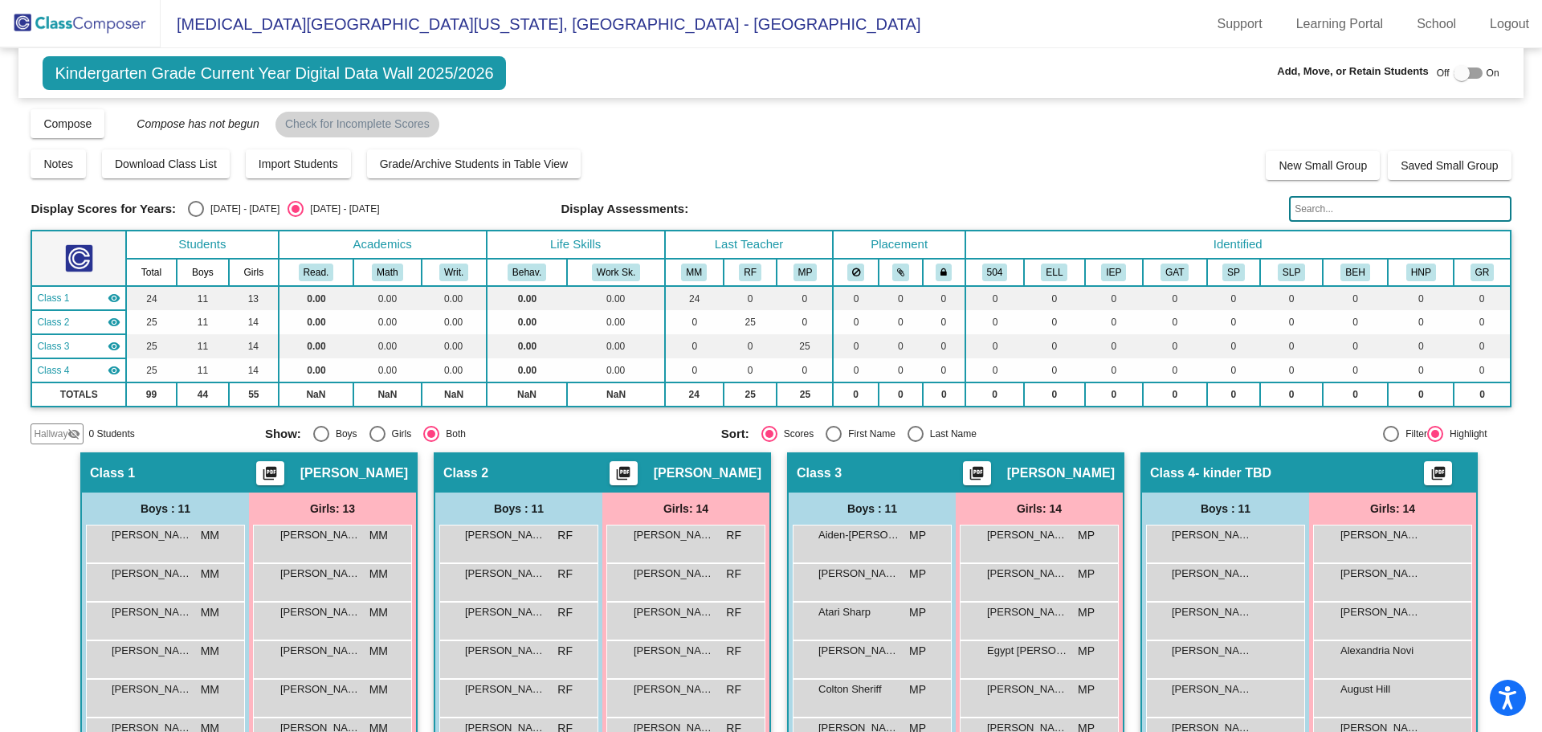
click at [106, 25] on img at bounding box center [80, 23] width 161 height 47
